Goal: Task Accomplishment & Management: Manage account settings

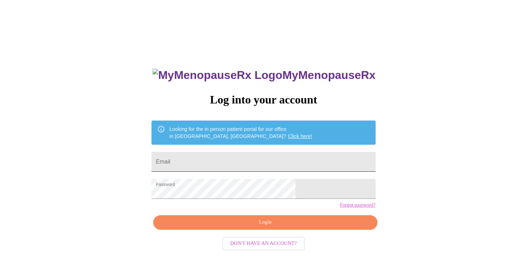
click at [220, 156] on input "Email" at bounding box center [263, 162] width 224 height 20
type input "[EMAIL_ADDRESS][DOMAIN_NAME]"
click at [232, 227] on span "Login" at bounding box center [264, 222] width 207 height 9
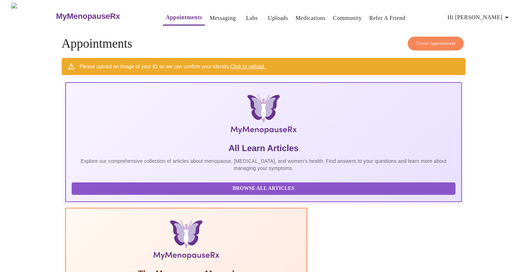
click at [295, 13] on link "Medications" at bounding box center [310, 18] width 30 height 10
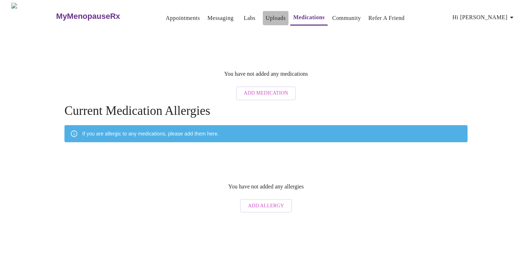
click at [266, 16] on link "Uploads" at bounding box center [276, 18] width 20 height 10
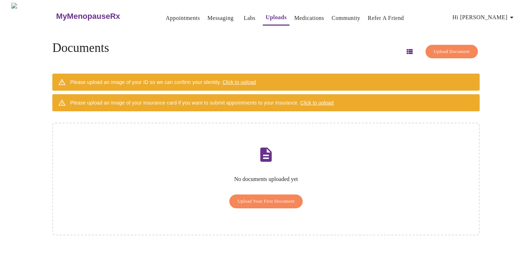
click at [244, 13] on link "Labs" at bounding box center [250, 18] width 12 height 10
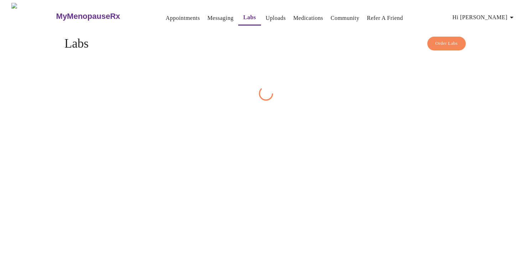
click at [207, 13] on link "Messaging" at bounding box center [220, 18] width 26 height 10
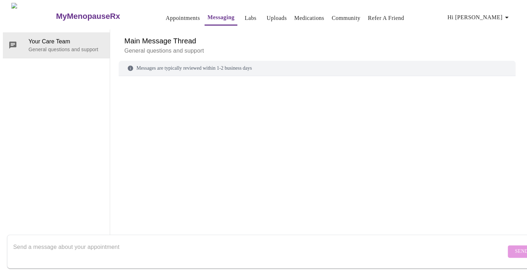
click at [166, 13] on link "Appointments" at bounding box center [183, 18] width 34 height 10
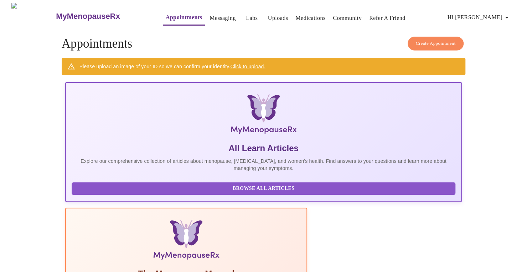
click at [496, 13] on span "Hi [PERSON_NAME]" at bounding box center [478, 17] width 63 height 10
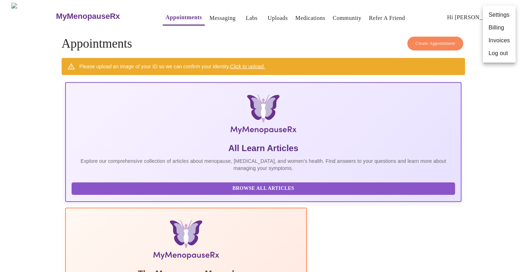
click at [494, 30] on li "Billing" at bounding box center [499, 27] width 33 height 13
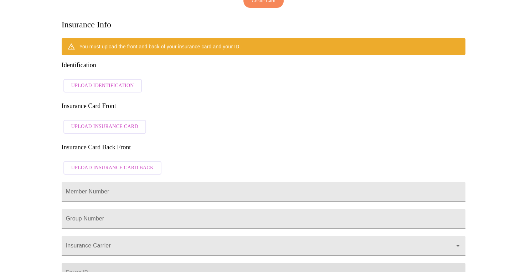
scroll to position [142, 0]
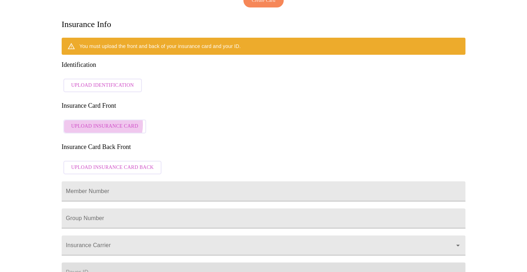
click at [102, 122] on span "Upload Insurance Card" at bounding box center [104, 126] width 67 height 9
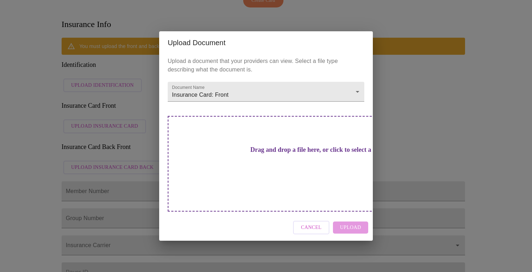
click at [258, 176] on div "Drag and drop a file here, or click to select a file" at bounding box center [316, 164] width 296 height 96
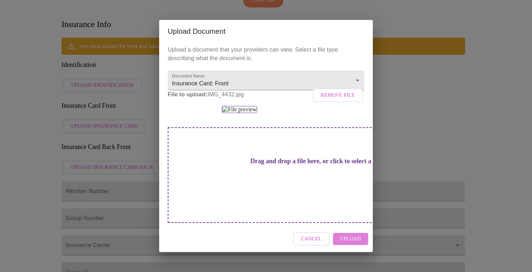
click at [357, 244] on span "Upload" at bounding box center [350, 239] width 21 height 9
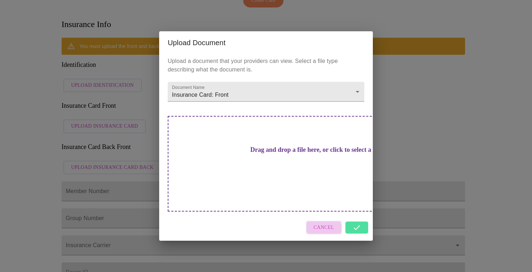
click at [316, 224] on span "Cancel" at bounding box center [324, 228] width 21 height 9
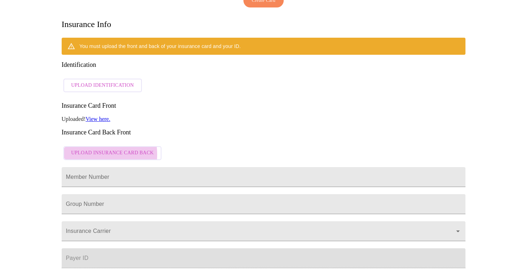
click at [87, 149] on span "Upload Insurance Card Back" at bounding box center [112, 153] width 83 height 9
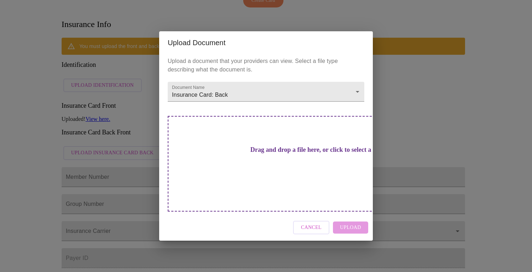
click at [244, 146] on div "Drag and drop a file here, or click to select a file" at bounding box center [316, 164] width 296 height 96
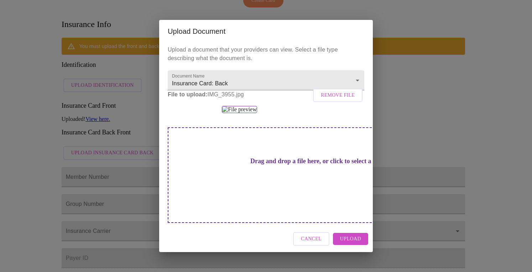
click at [353, 244] on span "Upload" at bounding box center [350, 239] width 21 height 9
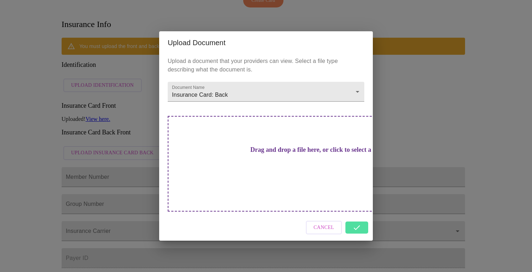
click at [353, 217] on div "Cancel" at bounding box center [266, 228] width 214 height 27
click at [352, 215] on div "Cancel" at bounding box center [266, 228] width 214 height 27
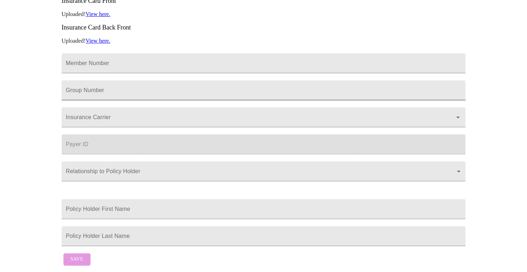
scroll to position [258, 0]
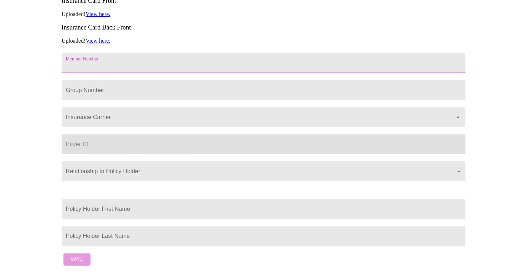
click at [133, 53] on input "Member Number" at bounding box center [264, 63] width 404 height 20
